Goal: Register for event/course

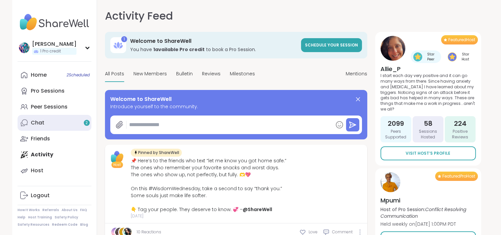
click at [61, 119] on link "Chat 2" at bounding box center [55, 123] width 74 height 16
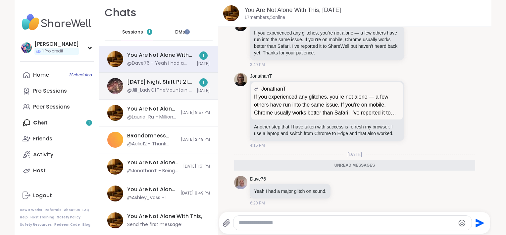
click at [154, 86] on div "[DATE] Night Shift Pt 2!, [DATE] @Jill_LadyOfTheMountain - [URL][DOMAIN_NAME]" at bounding box center [160, 85] width 66 height 15
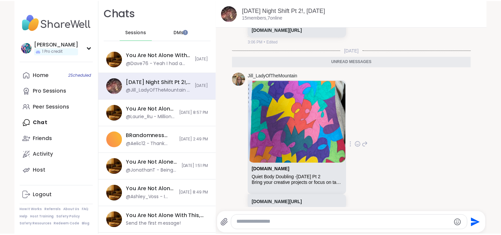
scroll to position [6225, 0]
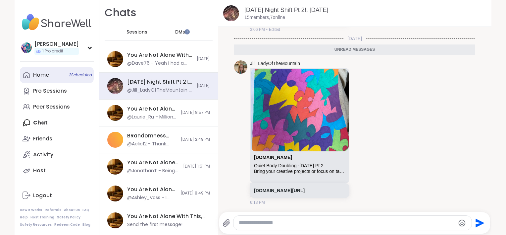
click at [46, 77] on div "Home 2 Scheduled" at bounding box center [41, 74] width 16 height 7
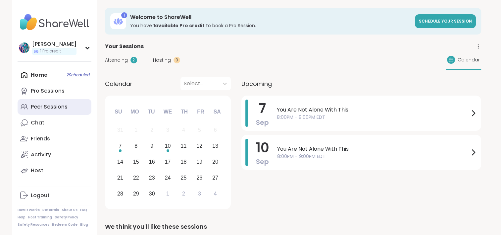
click at [56, 103] on div "Peer Sessions" at bounding box center [49, 106] width 37 height 7
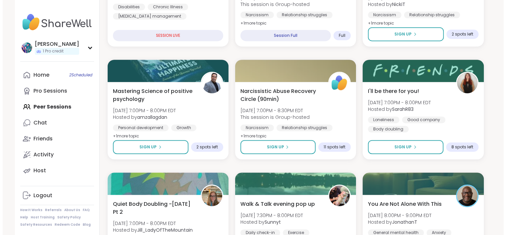
scroll to position [298, 0]
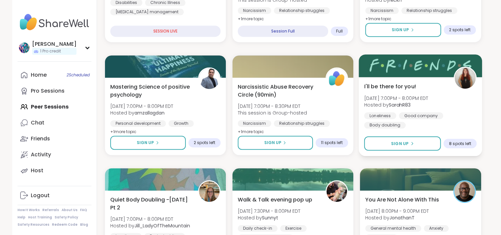
click at [456, 95] on div "I'll be there for you! [DATE] 7:00PM - 8:00PM EDT Hosted by SarahR83 Loneliness…" at bounding box center [421, 105] width 113 height 46
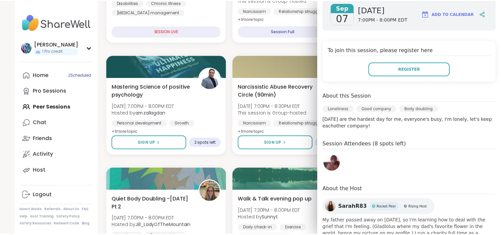
scroll to position [131, 0]
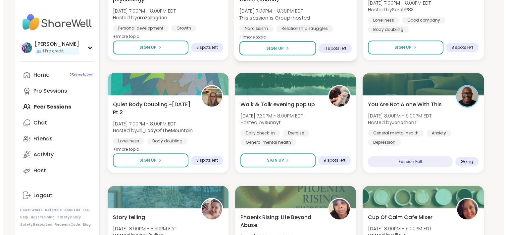
scroll to position [431, 0]
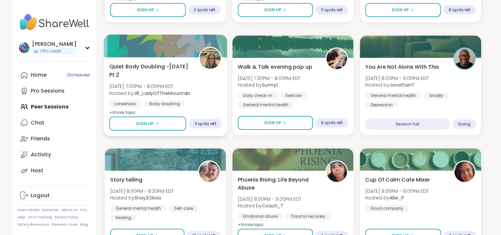
click at [213, 85] on div "Quiet Body Doubling -[DATE] Pt 2 [DATE] 7:00PM - 8:00PM EDT Hosted by [PERSON_N…" at bounding box center [165, 89] width 113 height 54
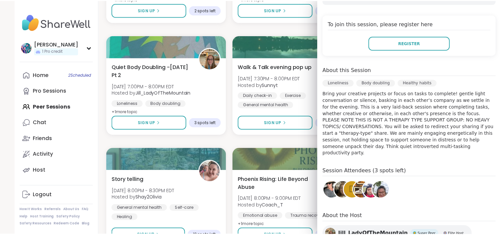
scroll to position [157, 0]
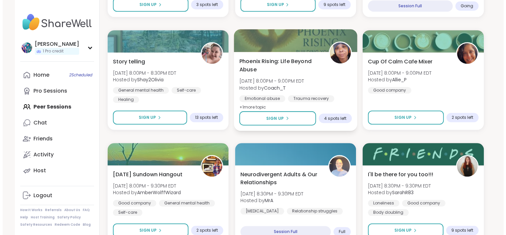
scroll to position [563, 0]
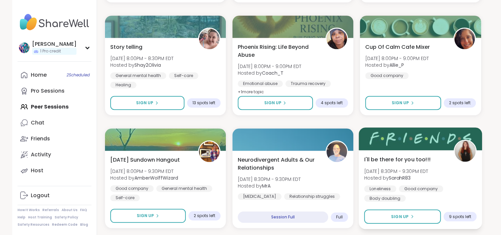
click at [403, 175] on b "SarahR83" at bounding box center [400, 177] width 22 height 7
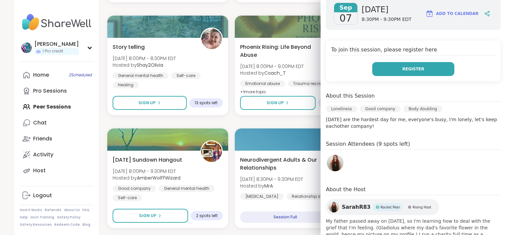
scroll to position [131, 0]
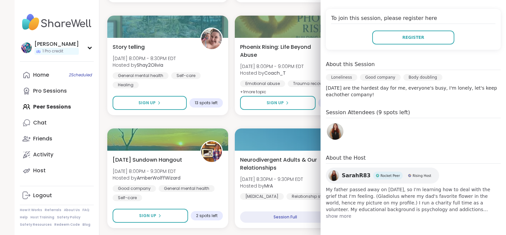
click at [340, 217] on span "show more" at bounding box center [413, 215] width 175 height 7
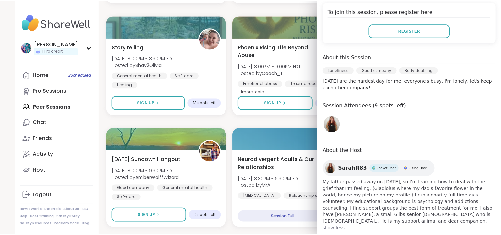
scroll to position [144, 0]
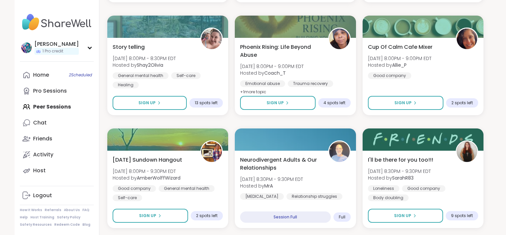
click at [229, 189] on div "I'm a Survivor [DATE] 5:30PM - 7:00PM EDT Hosted by Dom_F Emotional abuse Child…" at bounding box center [295, 234] width 377 height 1339
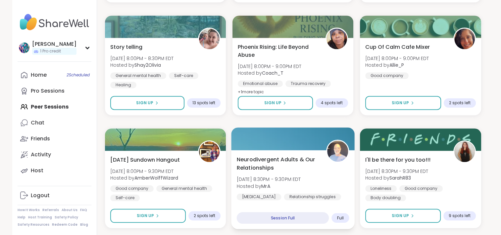
click at [333, 175] on div "Neurodivergent Adults & Our Relationships [DATE] 8:30PM - 9:30PM EDT Hosted by …" at bounding box center [293, 182] width 113 height 54
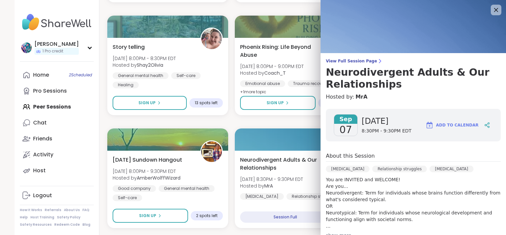
click at [246, 125] on div "I'm a Survivor [DATE] 5:30PM - 7:00PM EDT Hosted by Dom_F Emotional abuse Child…" at bounding box center [295, 234] width 377 height 1339
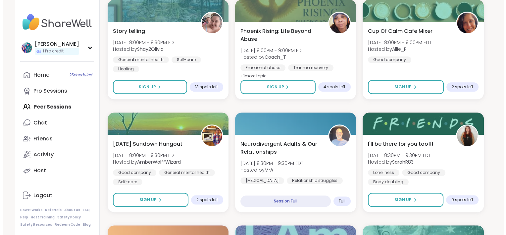
scroll to position [563, 0]
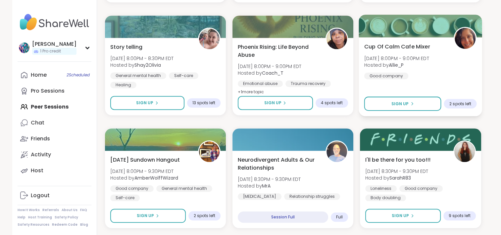
click at [442, 77] on div "Cup Of Calm Cafe Mixer [DATE] 8:00PM - 9:00PM EDT Hosted by Allie_P Good company" at bounding box center [421, 60] width 113 height 36
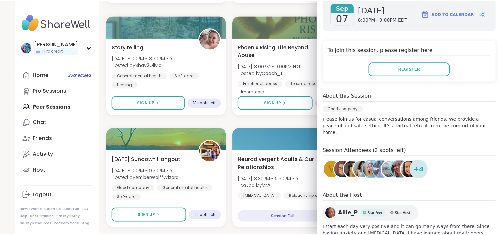
scroll to position [124, 0]
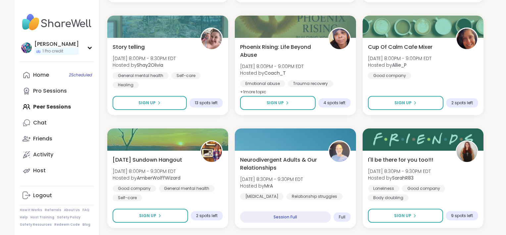
click at [228, 120] on div "I'm a Survivor [DATE] 5:30PM - 7:00PM EDT Hosted by Dom_F Emotional abuse Child…" at bounding box center [295, 234] width 377 height 1339
